Goal: Information Seeking & Learning: Learn about a topic

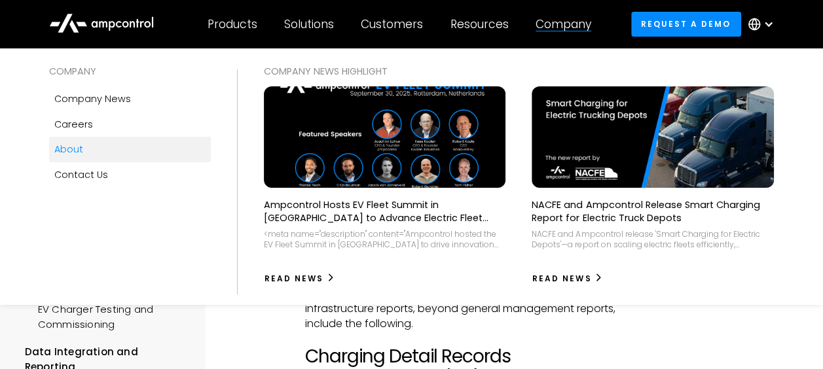
click at [81, 153] on div "About" at bounding box center [68, 149] width 29 height 14
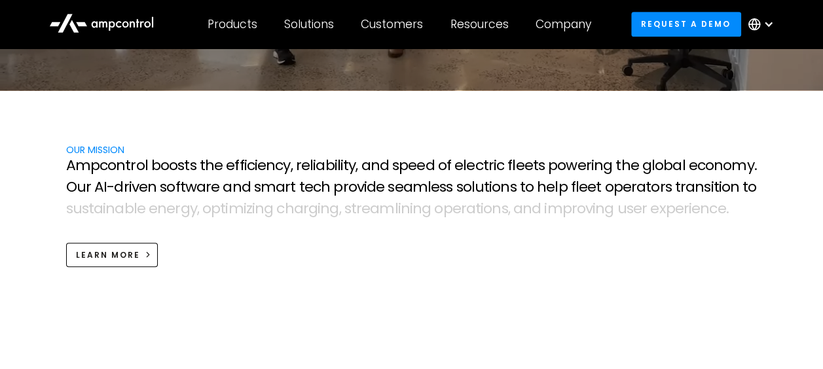
scroll to position [393, 0]
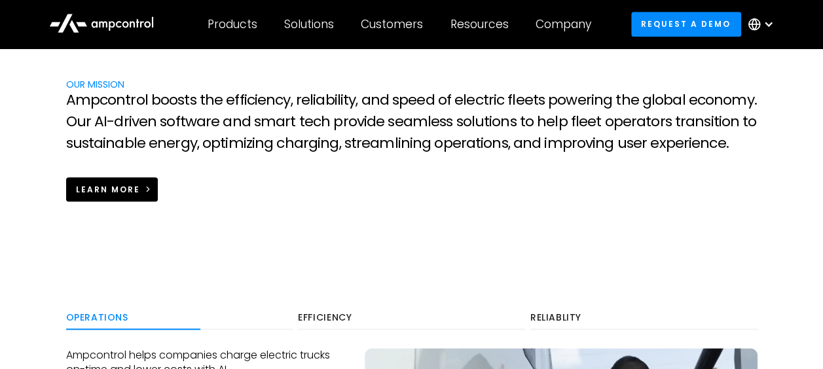
click at [127, 184] on div "Learn more" at bounding box center [108, 190] width 64 height 12
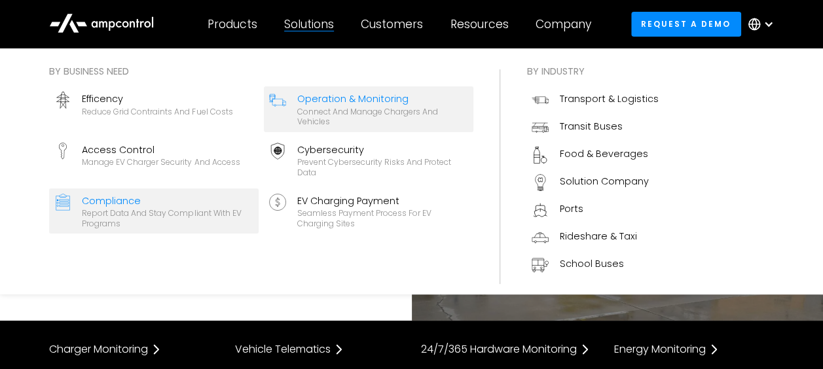
click at [193, 217] on div "Report data and stay compliant with EV programs" at bounding box center [168, 218] width 172 height 20
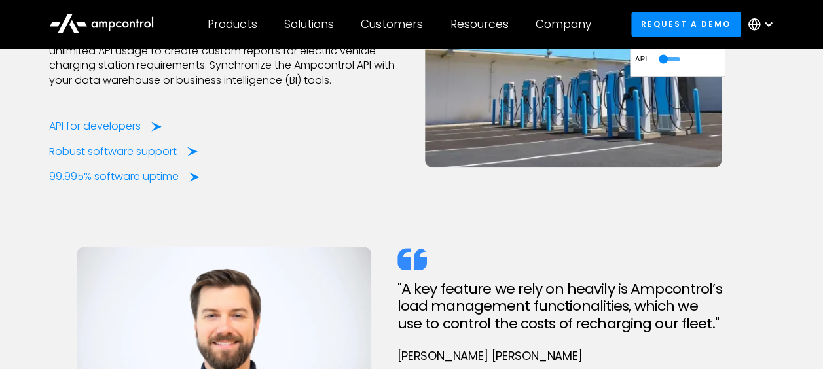
scroll to position [2816, 0]
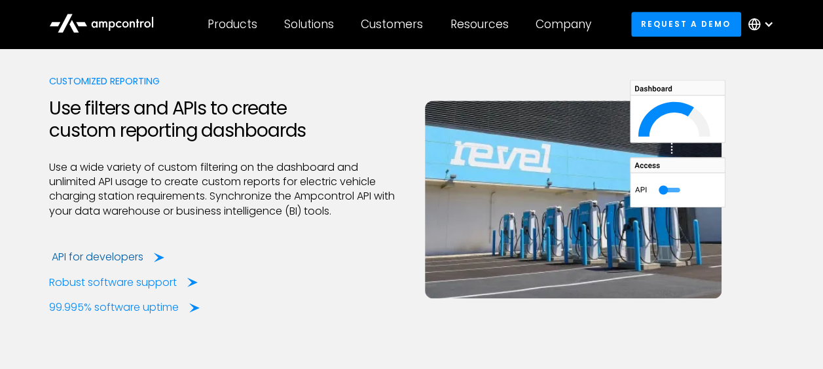
click at [81, 258] on div "API for developers" at bounding box center [98, 257] width 92 height 14
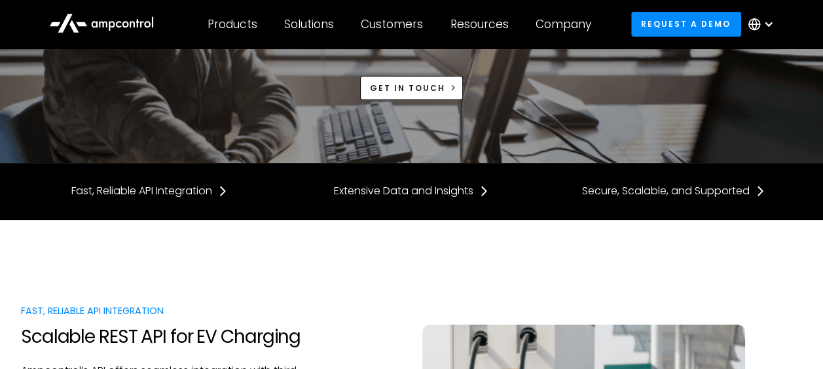
scroll to position [65, 0]
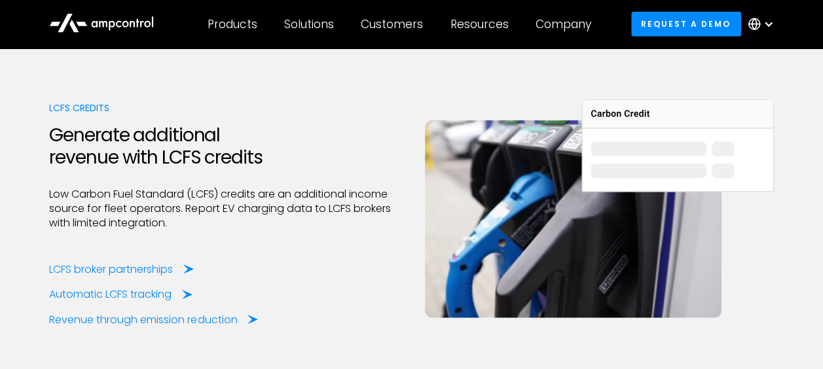
scroll to position [1519, 0]
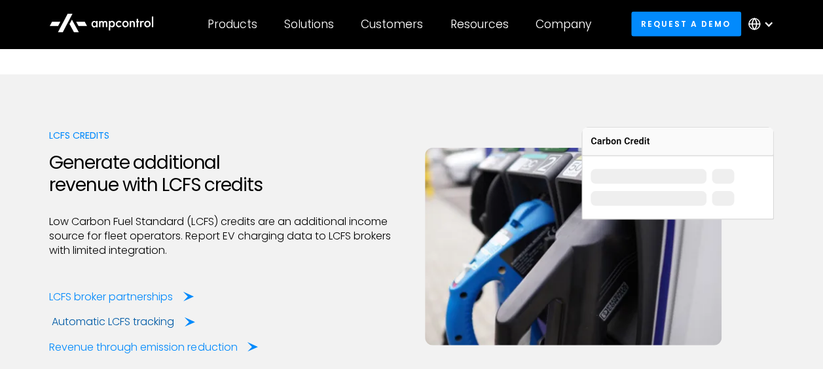
click at [113, 319] on div "Automatic LCFS tracking" at bounding box center [113, 322] width 122 height 14
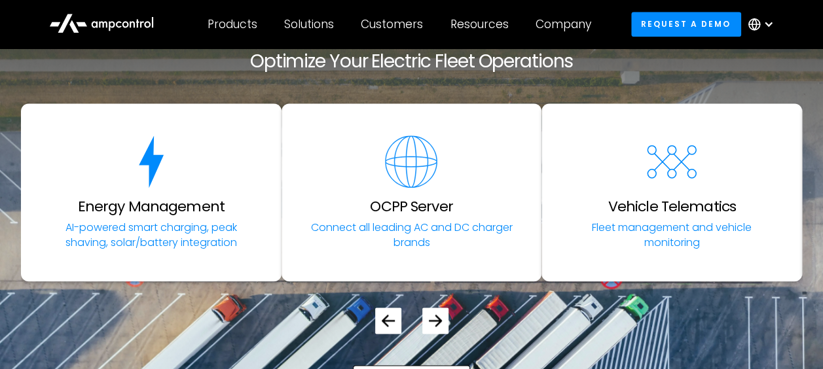
scroll to position [3144, 0]
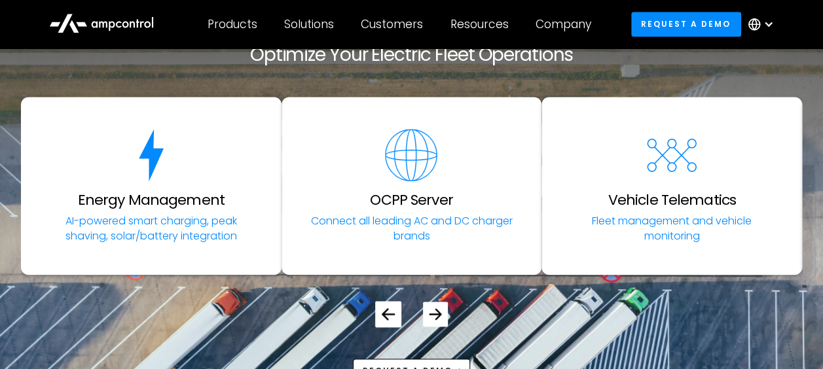
click at [430, 308] on icon at bounding box center [435, 314] width 12 height 12
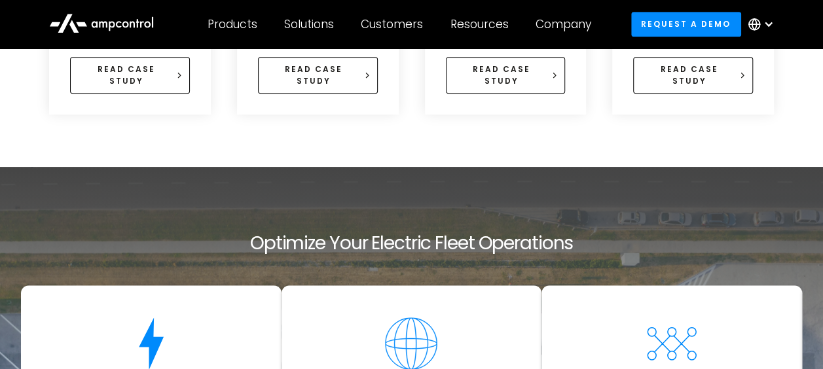
scroll to position [2816, 0]
